Goal: Communication & Community: Answer question/provide support

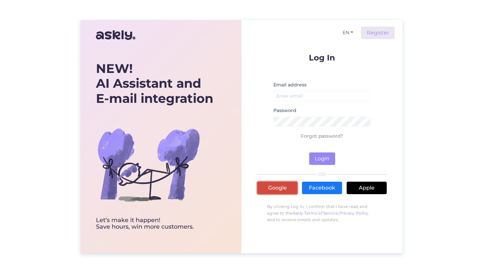
click at [272, 184] on link "Google" at bounding box center [277, 188] width 40 height 12
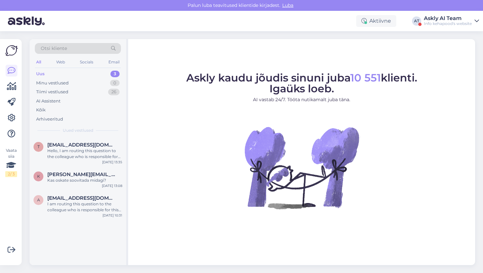
click at [446, 18] on div "Askly AI Team" at bounding box center [448, 18] width 48 height 5
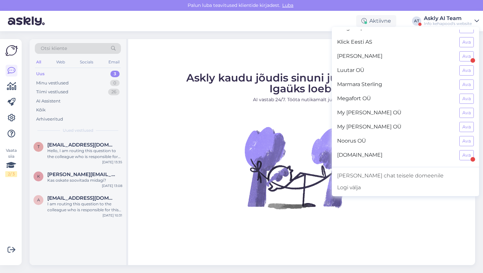
scroll to position [298, 0]
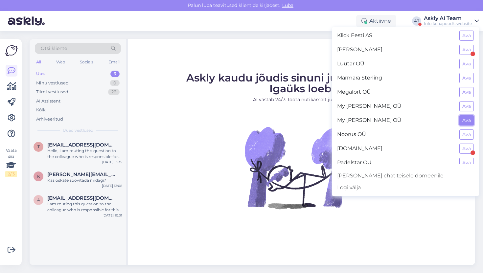
click at [470, 120] on button "Ava" at bounding box center [466, 120] width 14 height 10
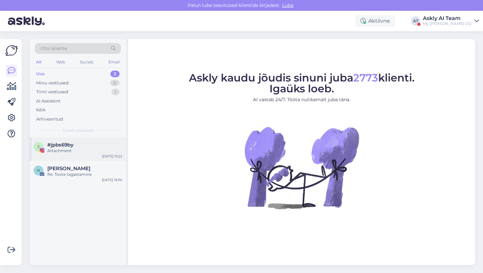
click at [87, 147] on div "#jpbs69by" at bounding box center [84, 145] width 75 height 6
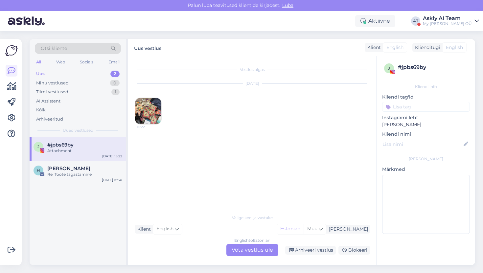
click at [90, 57] on div "Otsi kliente" at bounding box center [78, 50] width 86 height 15
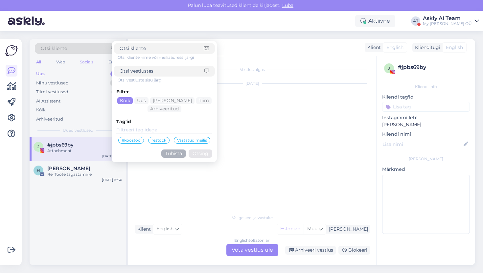
click at [86, 61] on div "Socials" at bounding box center [87, 62] width 16 height 9
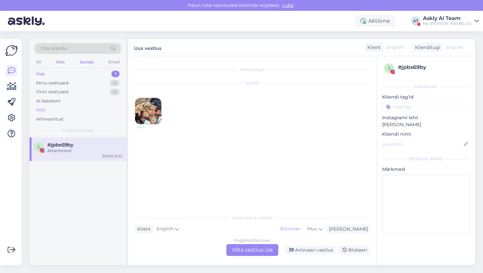
click at [63, 108] on div "Kõik" at bounding box center [78, 109] width 86 height 9
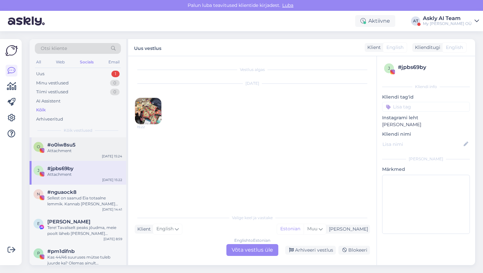
click at [84, 153] on div "Attachment" at bounding box center [84, 151] width 75 height 6
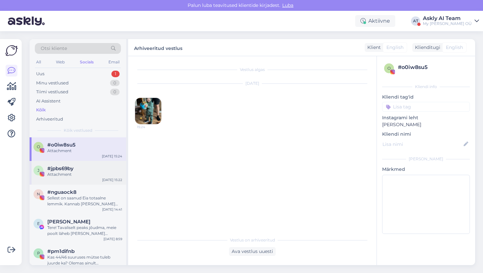
click at [82, 167] on div "#jpbs69by" at bounding box center [84, 169] width 75 height 6
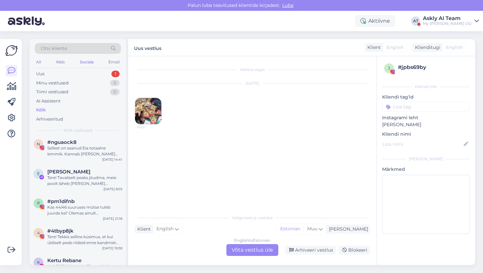
scroll to position [47, 0]
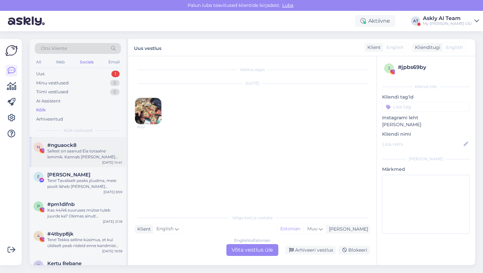
click at [84, 155] on div "Sellest on saanud Eia totaalne lemmik. Kannab igal ajal ka sooja ilmaga 🙈" at bounding box center [84, 154] width 75 height 12
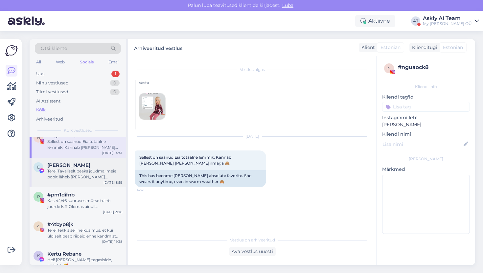
scroll to position [60, 0]
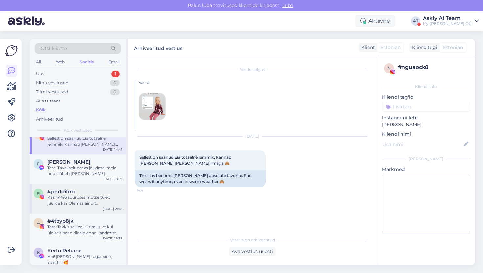
click at [77, 201] on div "Kas 44/46 suuruses mütse tuleb juurde ka? Olemas ainult roosa ja kollane, aga s…" at bounding box center [84, 200] width 75 height 12
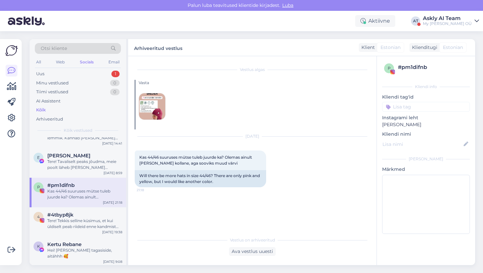
scroll to position [69, 0]
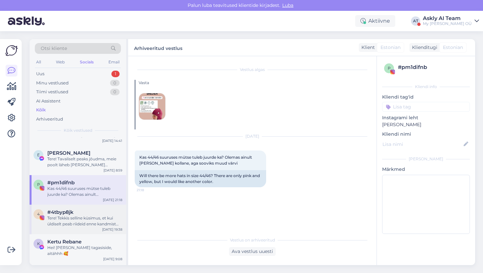
click at [77, 210] on div "#4tbyp8jk" at bounding box center [84, 212] width 75 height 6
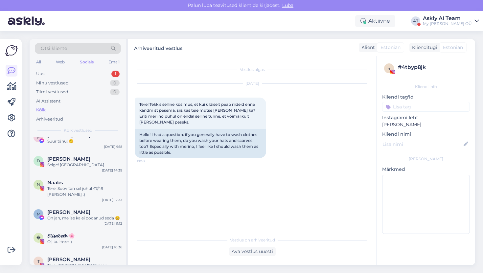
scroll to position [239, 0]
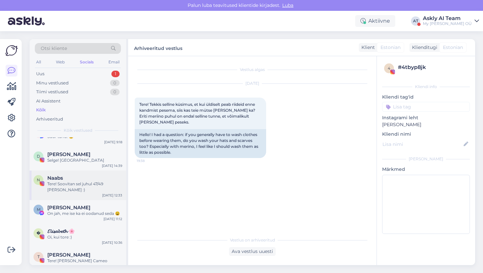
click at [85, 175] on div "Naabs" at bounding box center [84, 178] width 75 height 6
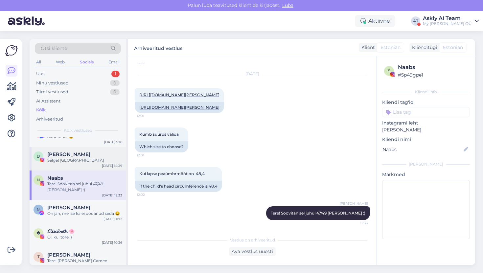
click at [80, 157] on div "Selge! Aitäh" at bounding box center [84, 160] width 75 height 6
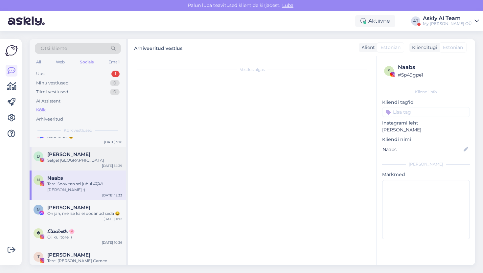
scroll to position [180, 0]
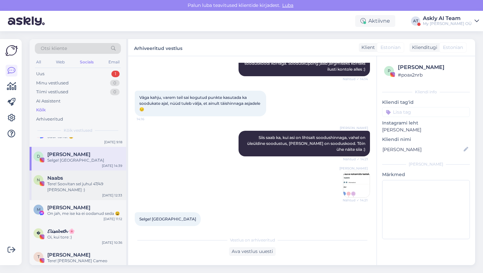
click at [80, 183] on div "N Naabs Tere! Soovitan sel juhul 47/49 võtta :) Sep 8 12:33" at bounding box center [78, 185] width 97 height 30
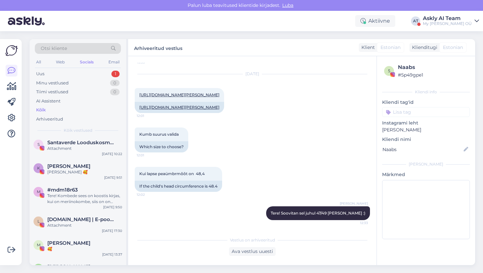
scroll to position [669, 0]
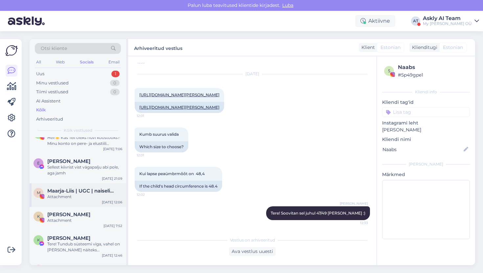
click at [79, 188] on span "Maarja-Liis | UGC | naiselikkus | tervis | ilu | reisimine" at bounding box center [81, 191] width 68 height 6
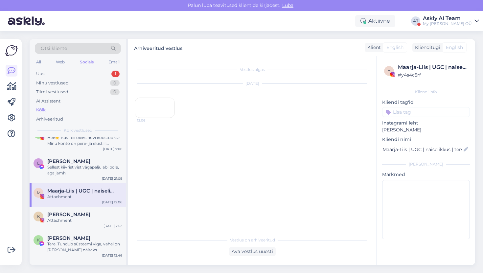
scroll to position [0, 0]
